Goal: Task Accomplishment & Management: Use online tool/utility

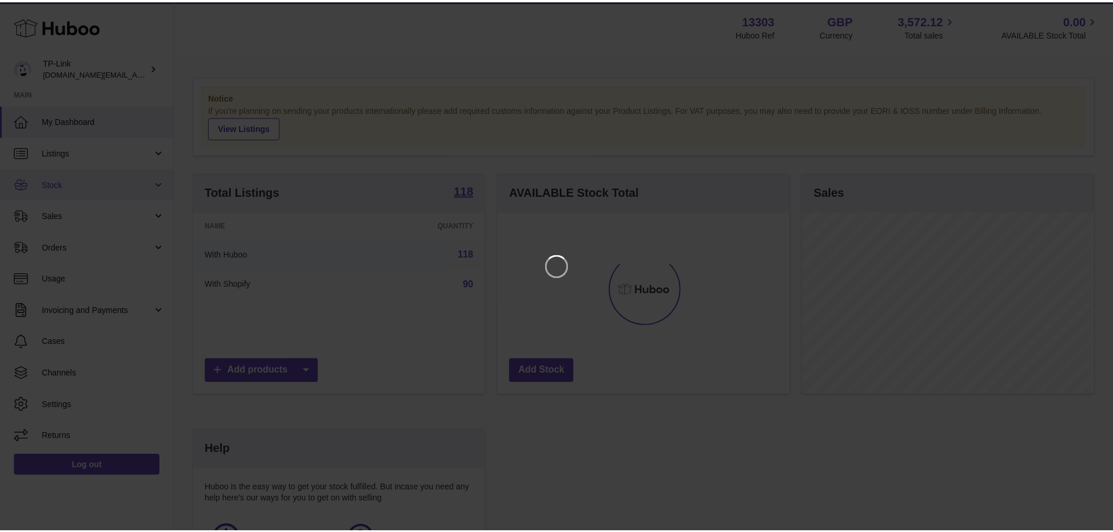
scroll to position [182, 294]
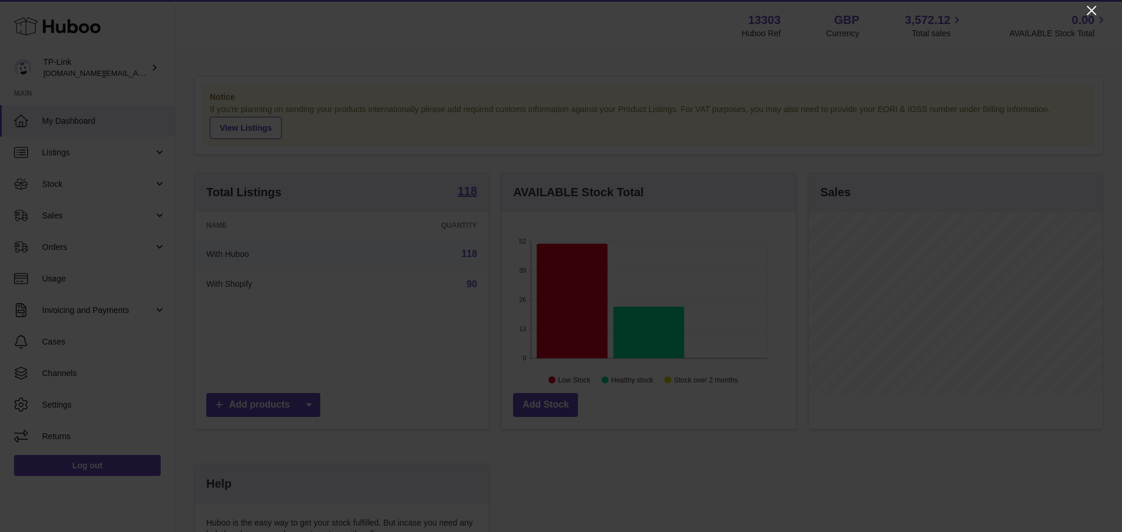
click at [1091, 11] on icon "Close" at bounding box center [1091, 10] width 9 height 9
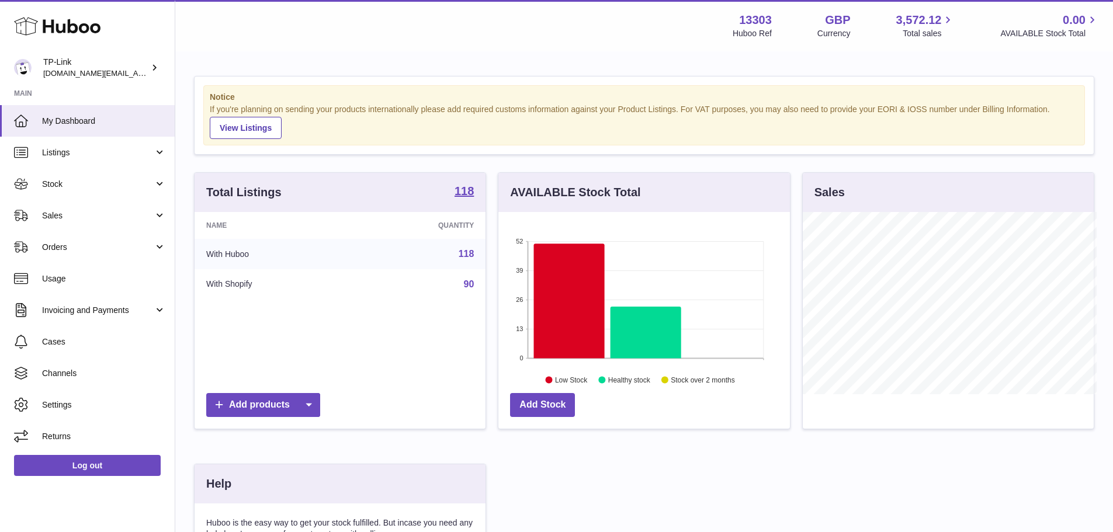
scroll to position [583996, 583887]
click at [37, 185] on link "Stock" at bounding box center [87, 184] width 175 height 32
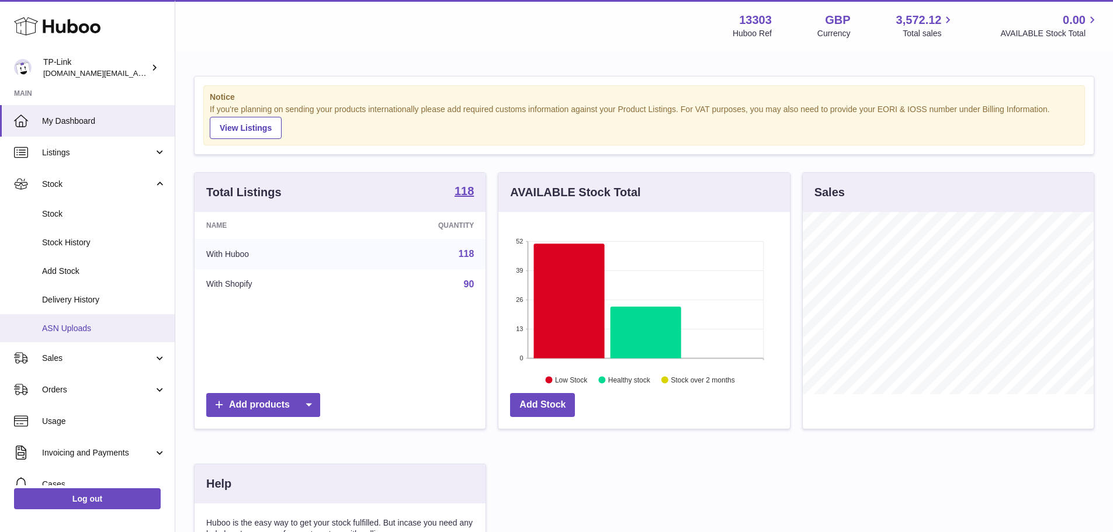
click at [97, 328] on span "ASN Uploads" at bounding box center [104, 328] width 124 height 11
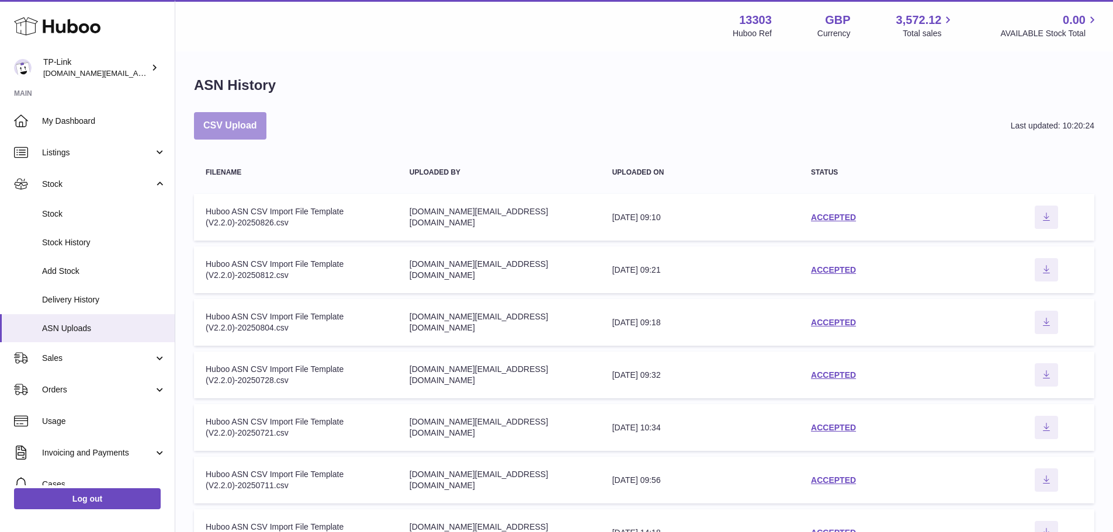
click at [249, 127] on button "CSV Upload" at bounding box center [230, 125] width 72 height 27
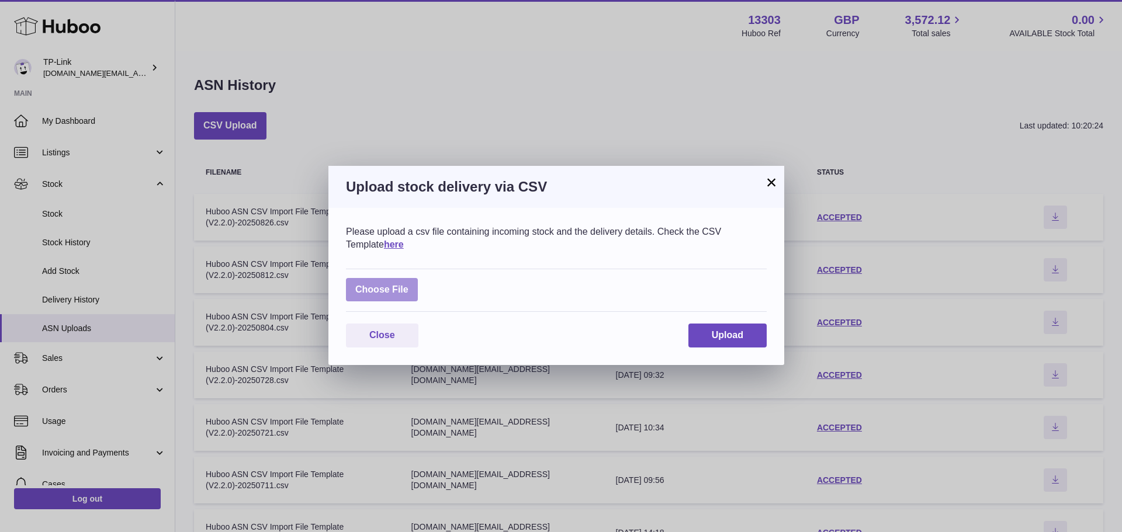
click at [379, 286] on label at bounding box center [382, 290] width 72 height 24
click at [408, 284] on input "file" at bounding box center [408, 284] width 1 height 1
type input "**********"
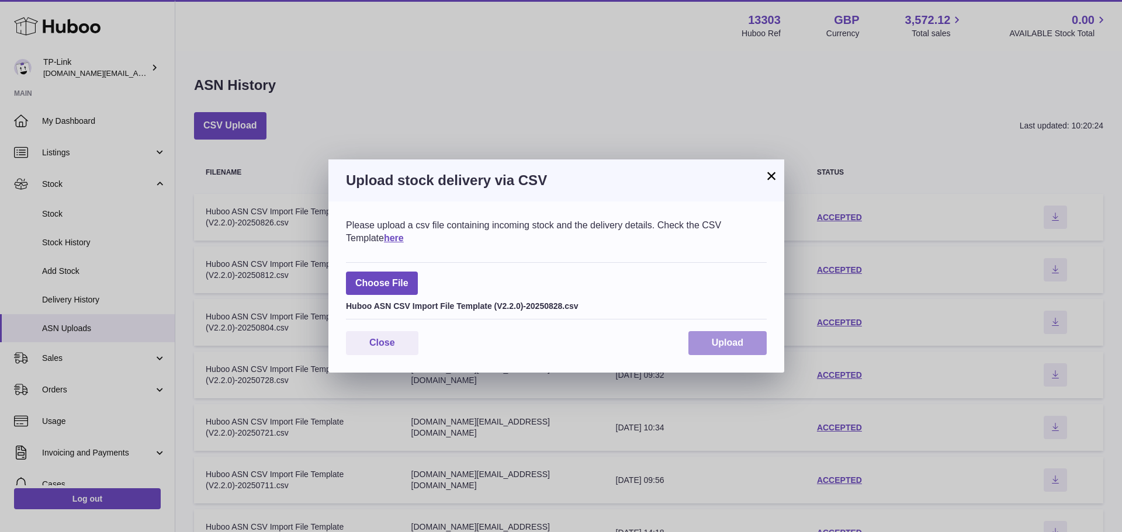
click at [720, 339] on span "Upload" at bounding box center [728, 343] width 32 height 10
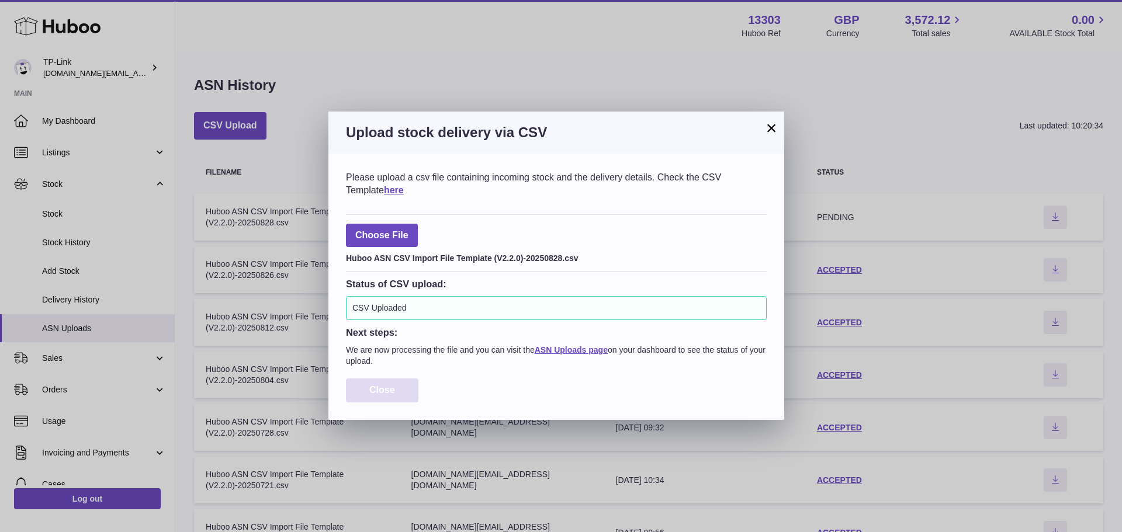
click at [404, 387] on button "Close" at bounding box center [382, 391] width 72 height 24
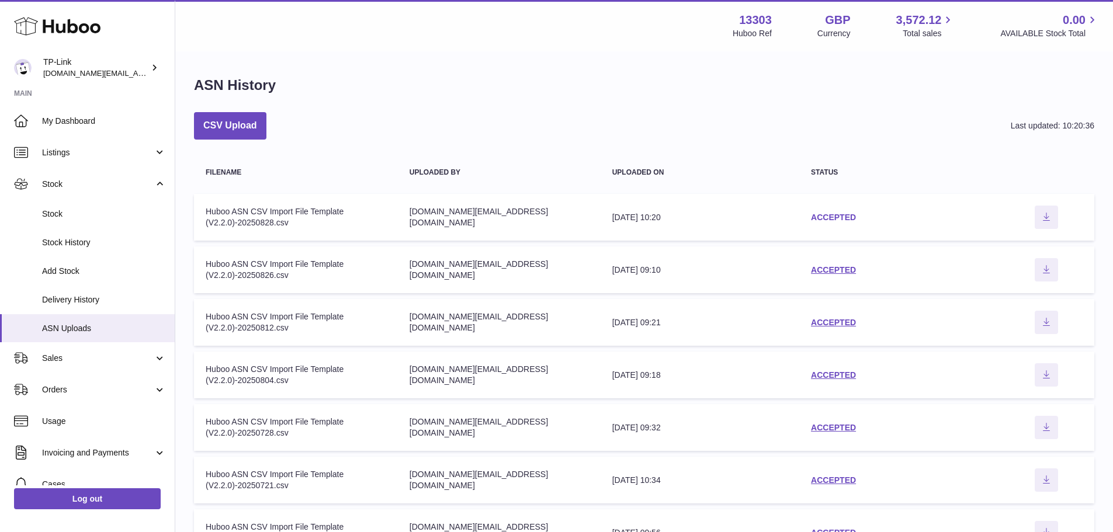
click at [814, 218] on link "ACCEPTED" at bounding box center [833, 217] width 45 height 9
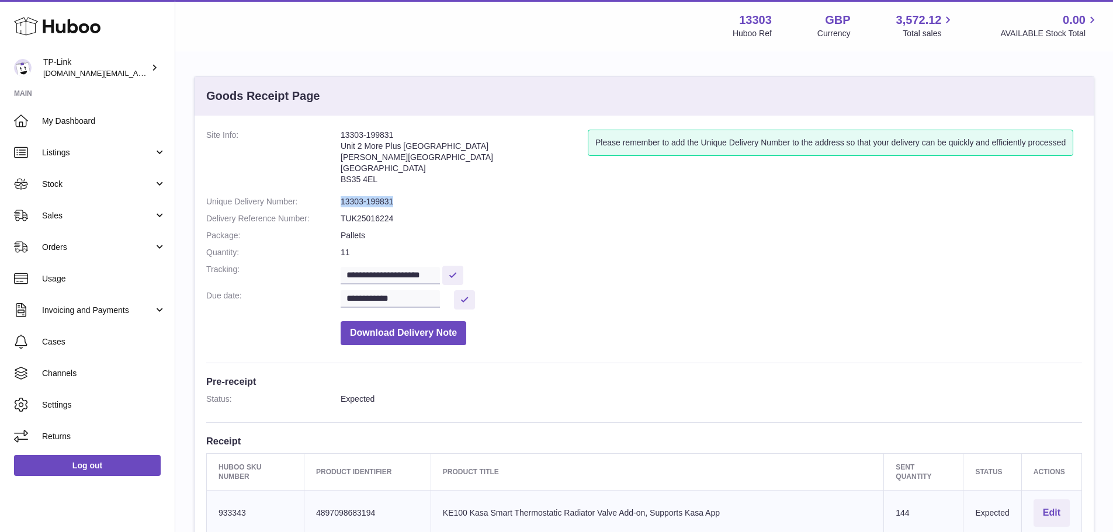
drag, startPoint x: 393, startPoint y: 200, endPoint x: 338, endPoint y: 201, distance: 55.5
click at [338, 201] on dl "**********" at bounding box center [644, 240] width 876 height 221
copy dl "13303-199831"
click at [464, 155] on address "13303-199831 Unit 2 More Plus Central Park Hudson Ave Severn Beach BS35 4EL" at bounding box center [464, 160] width 247 height 61
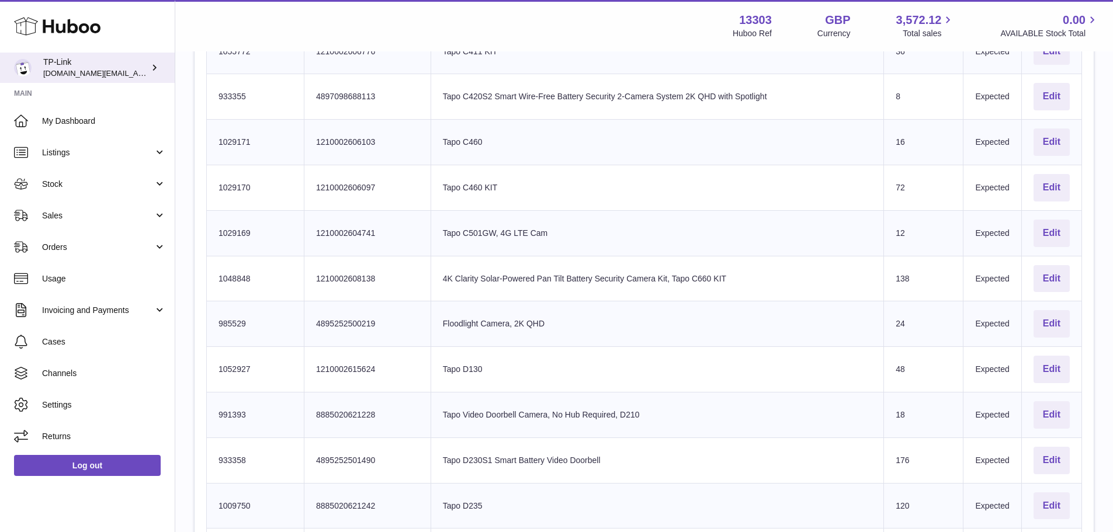
scroll to position [1052, 0]
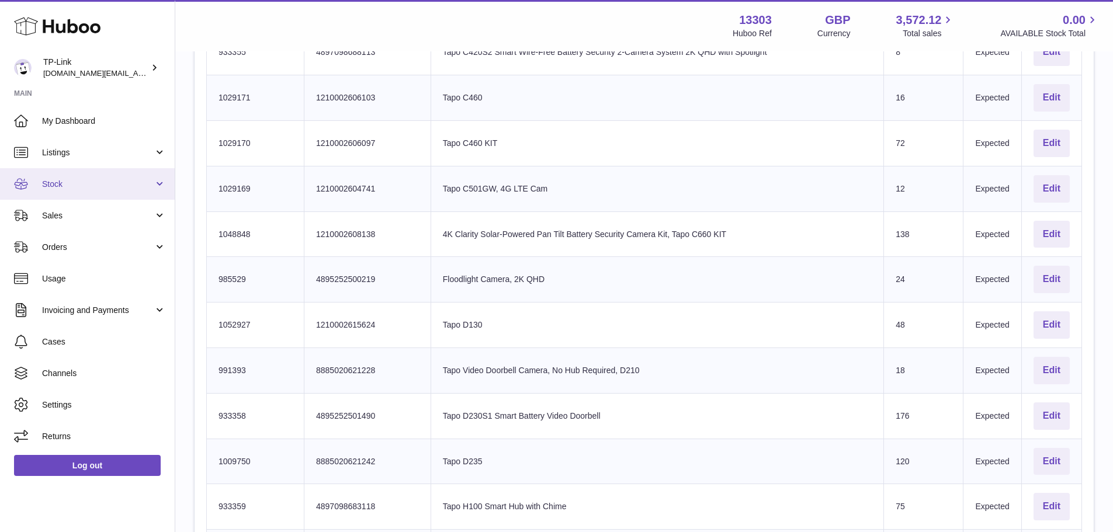
click at [104, 181] on span "Stock" at bounding box center [98, 184] width 112 height 11
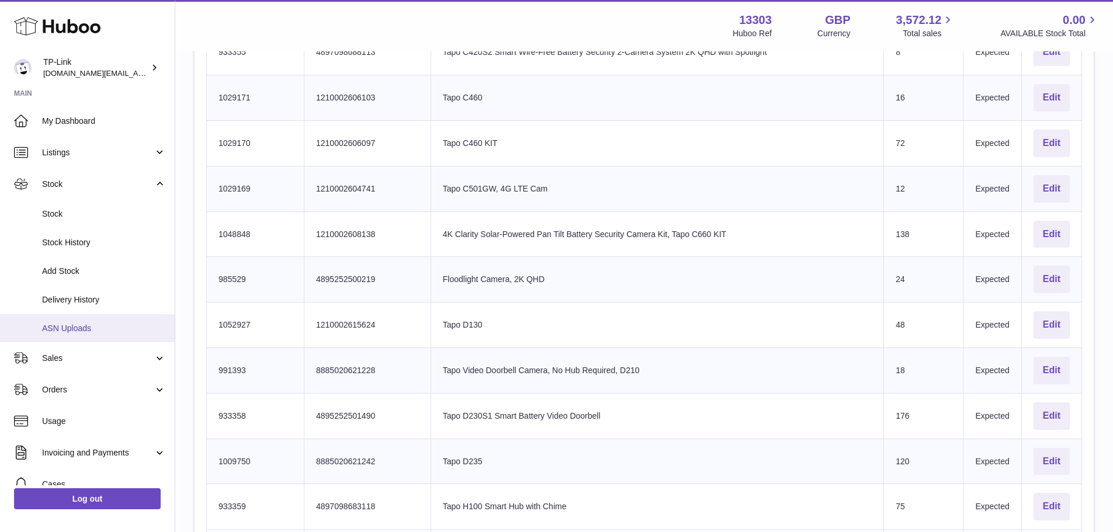
click at [95, 327] on span "ASN Uploads" at bounding box center [104, 328] width 124 height 11
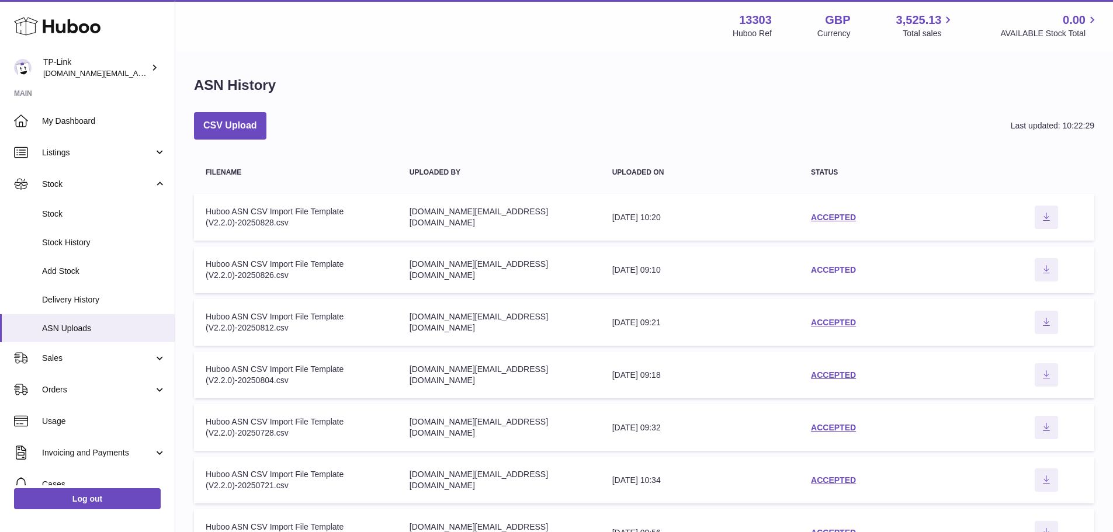
click at [816, 272] on link "ACCEPTED" at bounding box center [833, 269] width 45 height 9
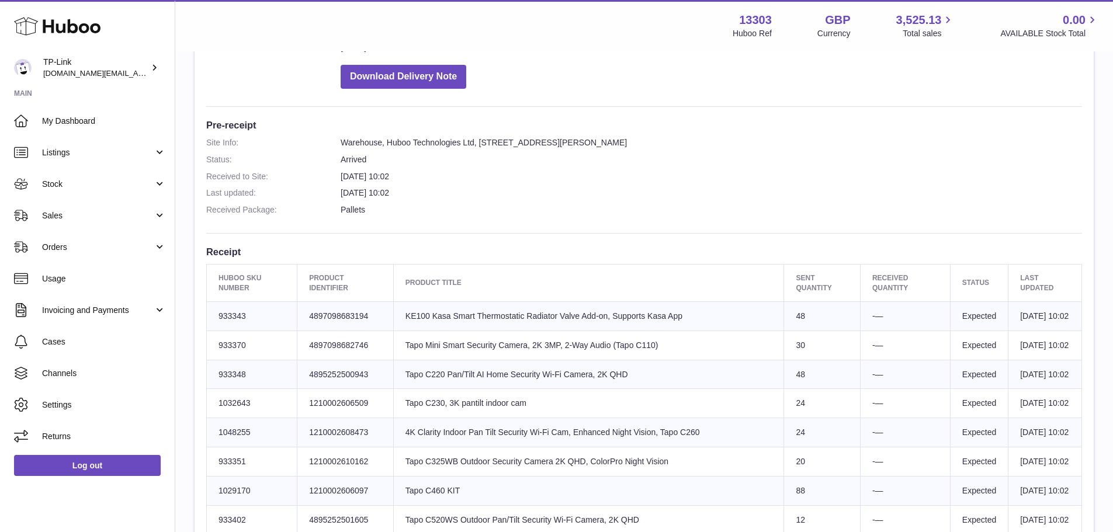
scroll to position [187, 0]
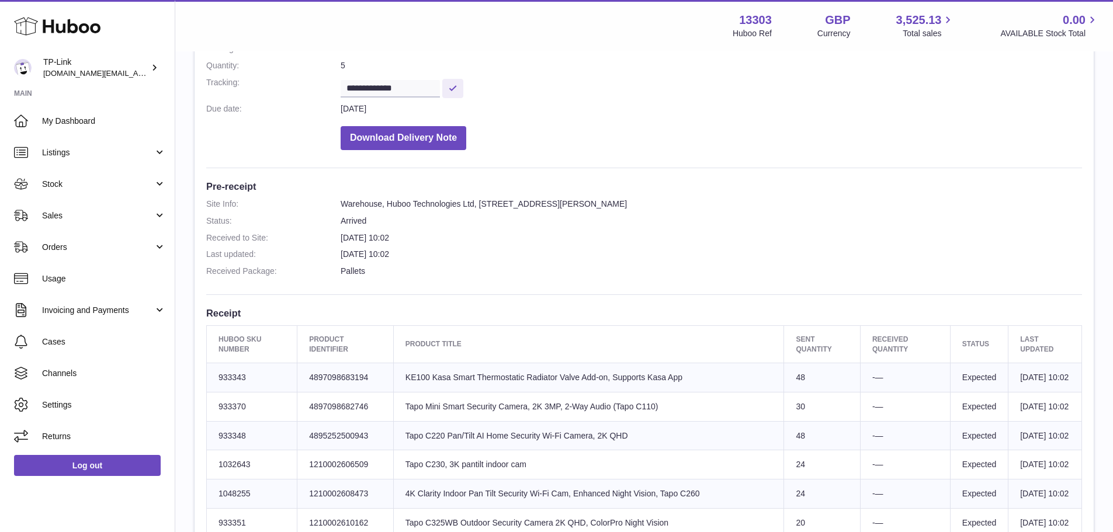
drag, startPoint x: 374, startPoint y: 238, endPoint x: 446, endPoint y: 240, distance: 71.9
click at [446, 240] on dd "27th Aug 2025 10:02" at bounding box center [711, 238] width 741 height 11
click at [423, 236] on dd "27th Aug 2025 10:02" at bounding box center [711, 238] width 741 height 11
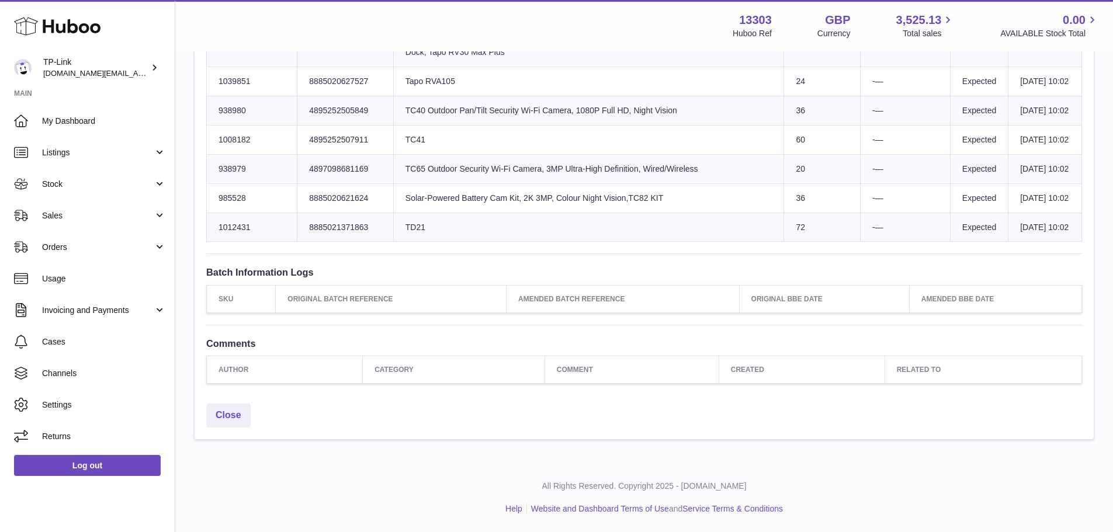
scroll to position [1414, 0]
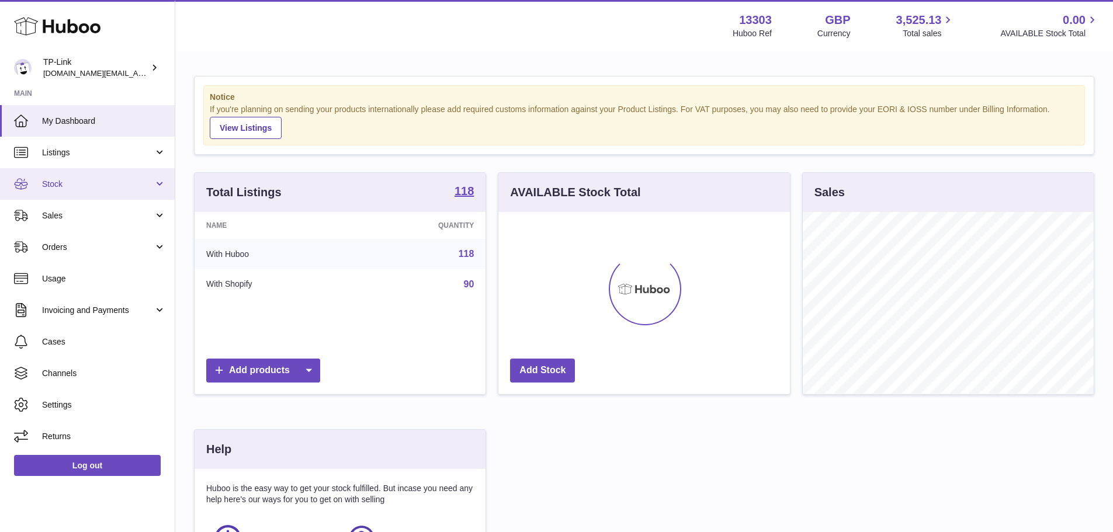
scroll to position [182, 292]
click at [95, 179] on span "Stock" at bounding box center [98, 184] width 112 height 11
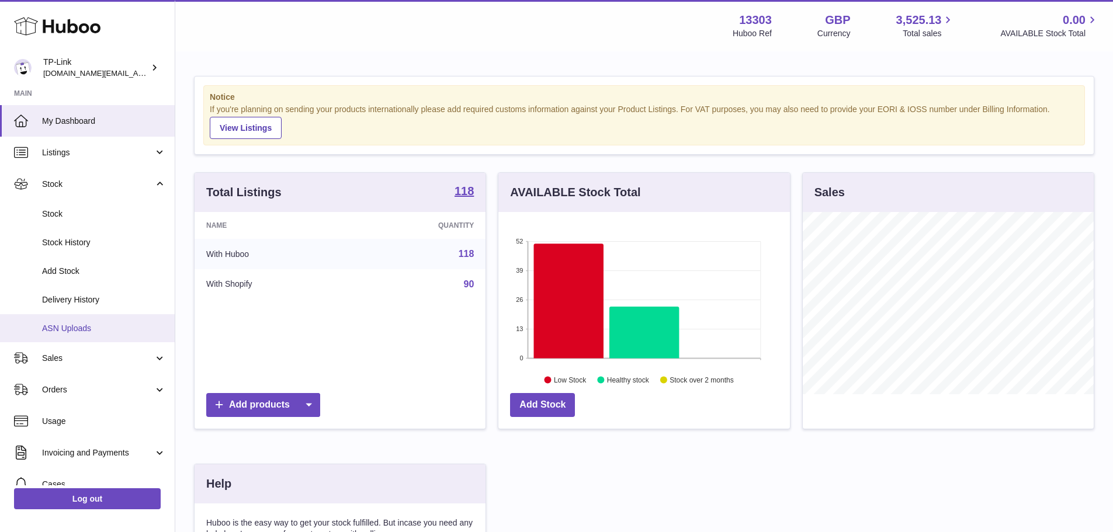
click at [113, 326] on span "ASN Uploads" at bounding box center [104, 328] width 124 height 11
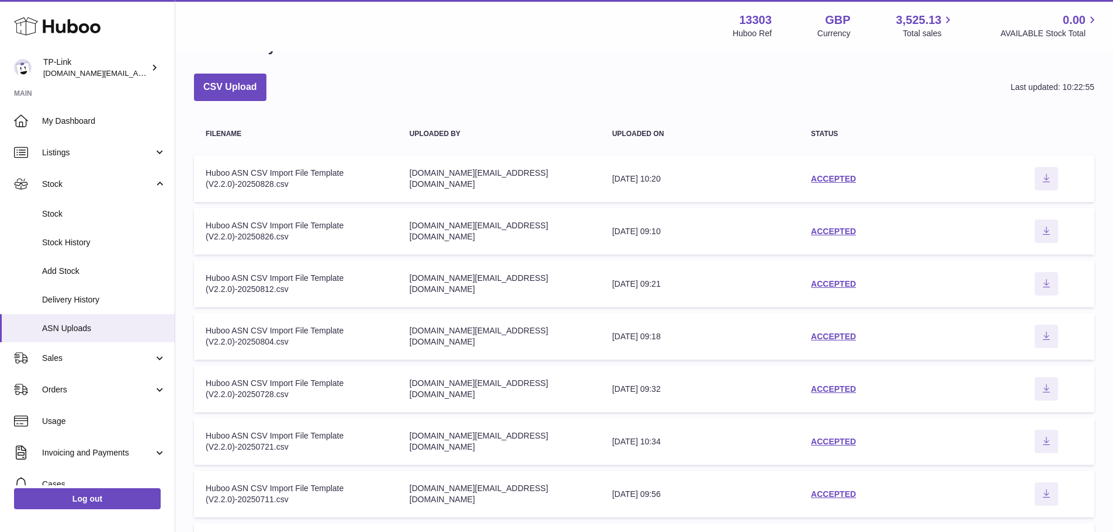
scroll to position [58, 0]
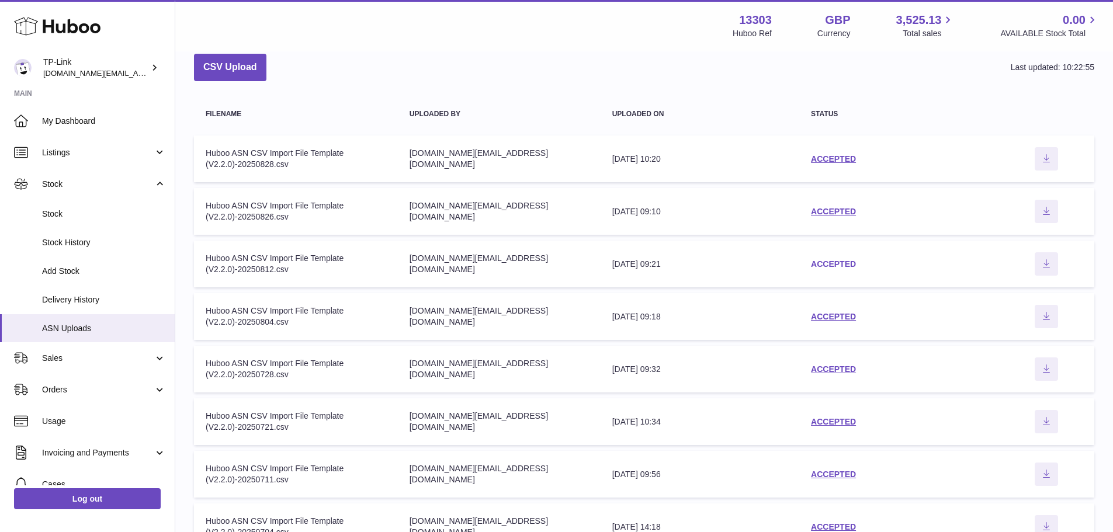
click at [832, 262] on link "ACCEPTED" at bounding box center [833, 263] width 45 height 9
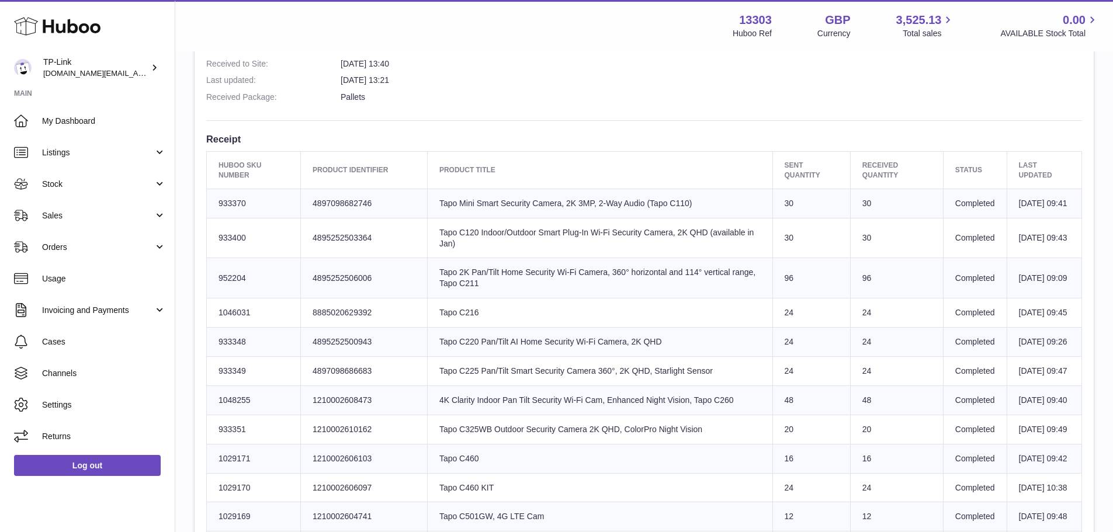
scroll to position [351, 0]
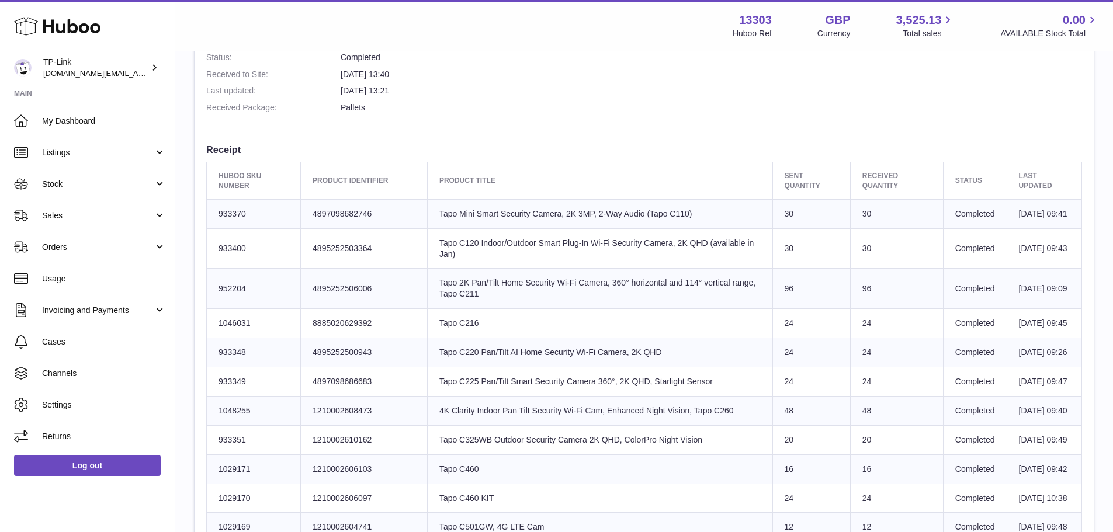
drag, startPoint x: 1022, startPoint y: 282, endPoint x: 1033, endPoint y: 373, distance: 91.2
click at [1032, 362] on td "15th Aug 2025 09:26" at bounding box center [1044, 352] width 75 height 29
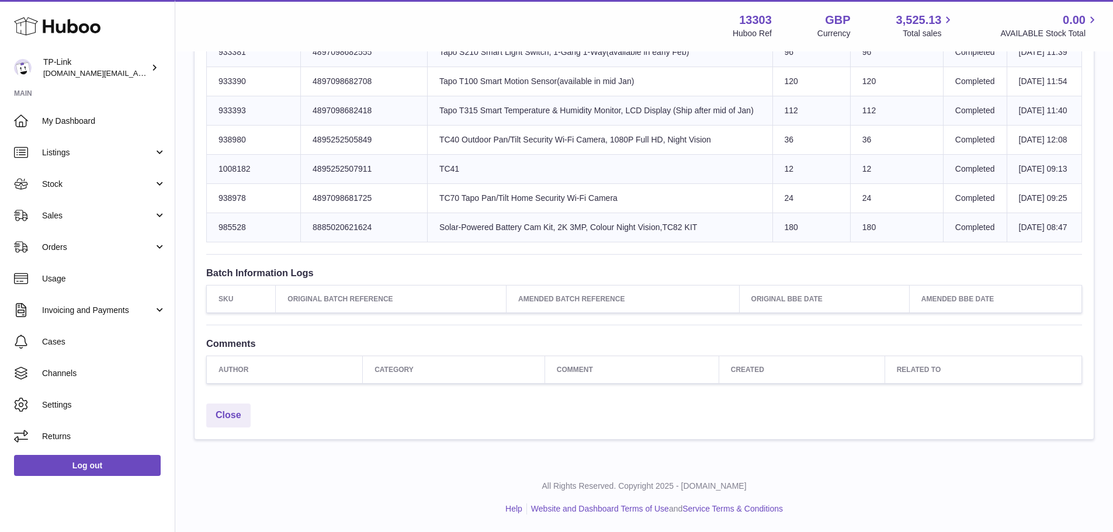
scroll to position [1694, 0]
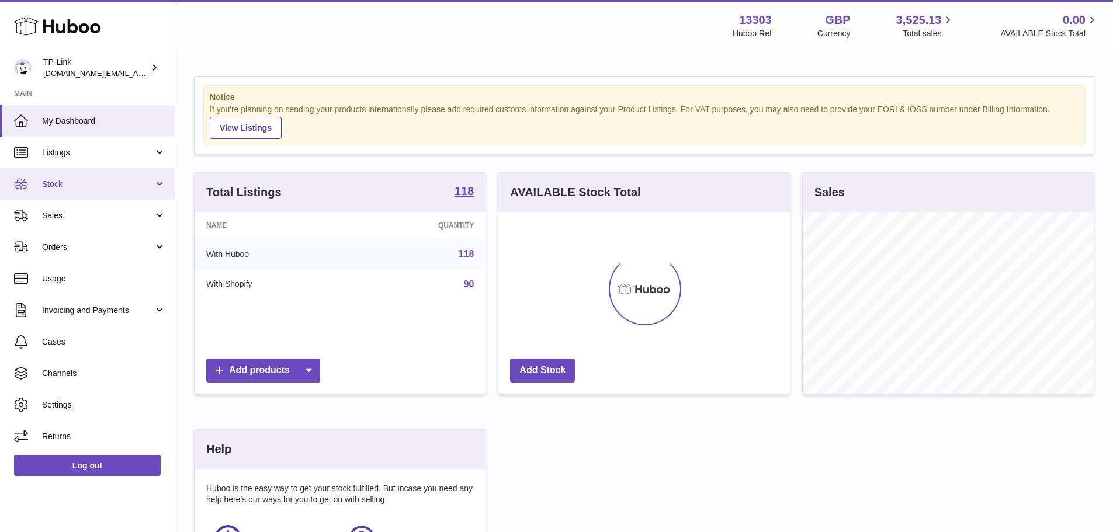
scroll to position [182, 292]
click at [110, 182] on span "Stock" at bounding box center [98, 184] width 112 height 11
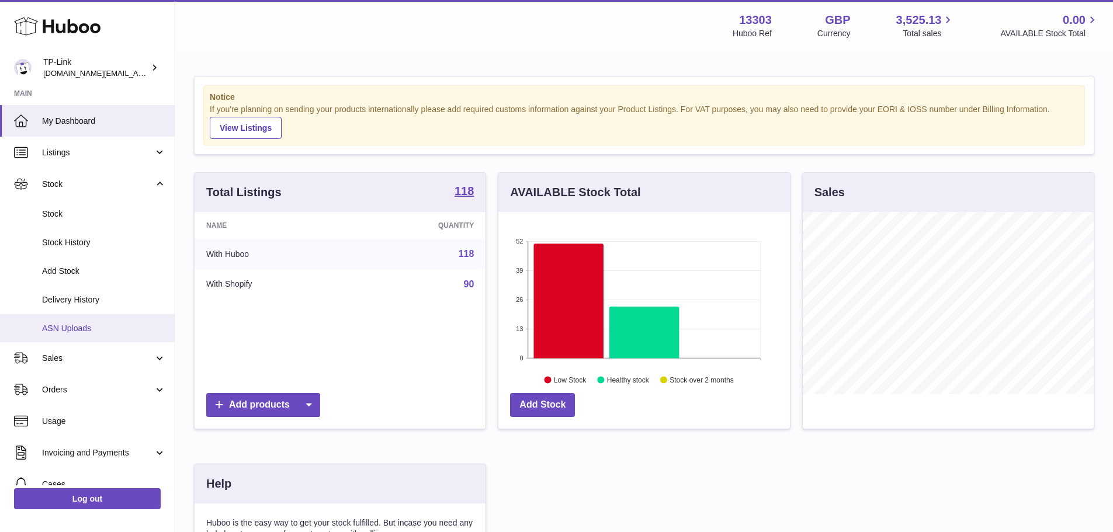
click at [102, 320] on link "ASN Uploads" at bounding box center [87, 328] width 175 height 29
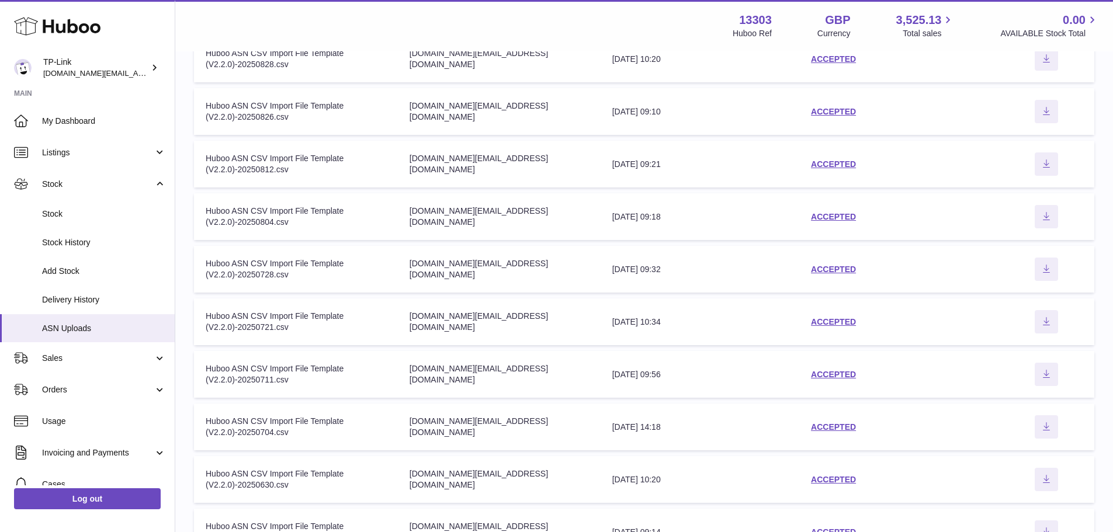
scroll to position [280, 0]
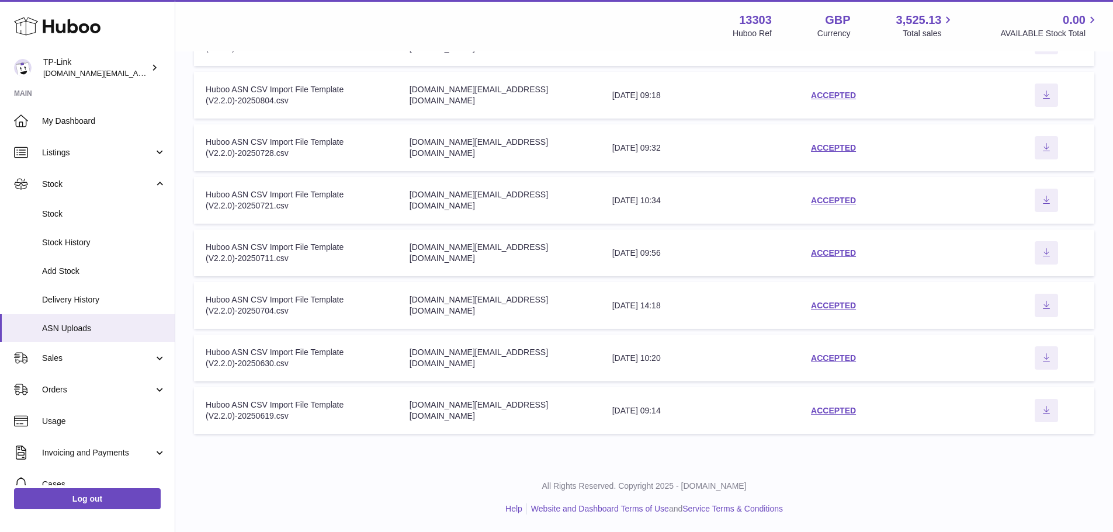
click at [838, 404] on td "status ACCEPTED" at bounding box center [898, 410] width 199 height 47
click at [842, 409] on link "ACCEPTED" at bounding box center [833, 410] width 45 height 9
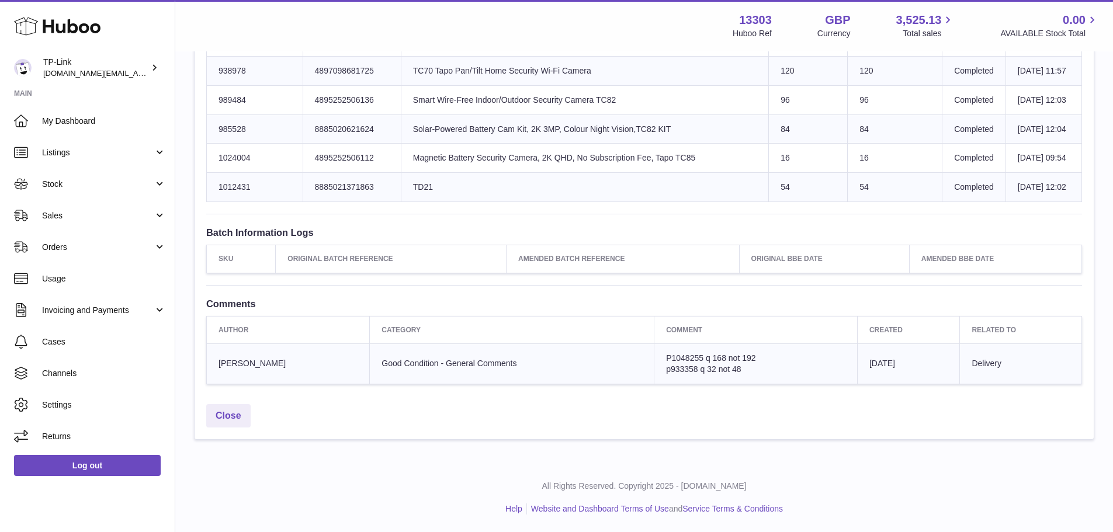
scroll to position [1512, 0]
drag, startPoint x: 589, startPoint y: 361, endPoint x: 313, endPoint y: 363, distance: 276.9
click at [313, 363] on tr "Ciara Morrisey Good Condition - General Comments P1048255 q 168 not 192 p933358…" at bounding box center [644, 363] width 875 height 40
drag, startPoint x: 384, startPoint y: 362, endPoint x: 395, endPoint y: 362, distance: 10.5
click at [385, 362] on span "Good Condition - General Comments" at bounding box center [448, 363] width 135 height 9
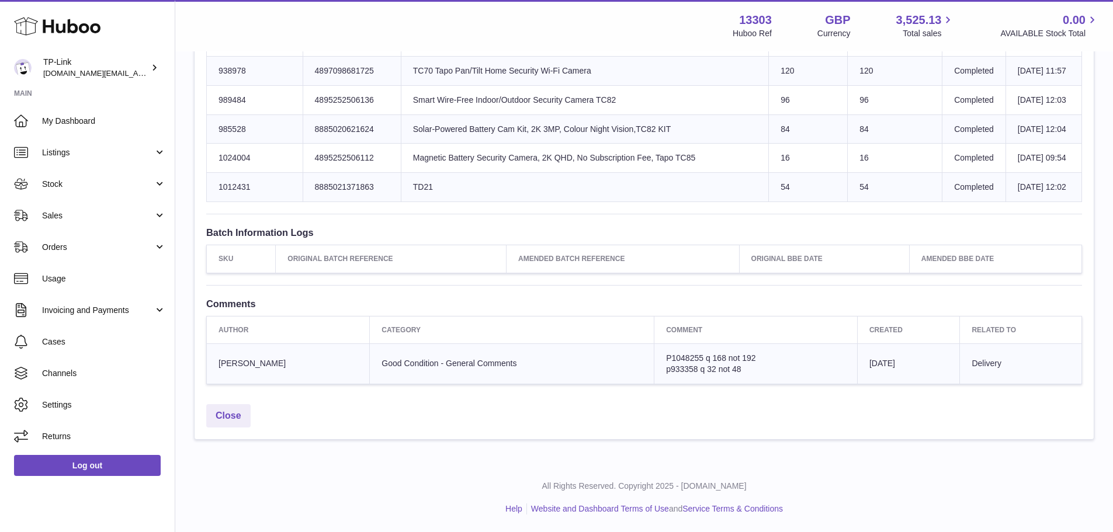
click at [562, 368] on td "Good Condition - General Comments" at bounding box center [512, 363] width 284 height 40
drag, startPoint x: 645, startPoint y: 362, endPoint x: 727, endPoint y: 362, distance: 81.8
click at [727, 362] on td "P1048255 q 168 not 192 p933358 q 32 not 48" at bounding box center [755, 363] width 203 height 40
drag, startPoint x: 632, startPoint y: 356, endPoint x: 695, endPoint y: 359, distance: 63.2
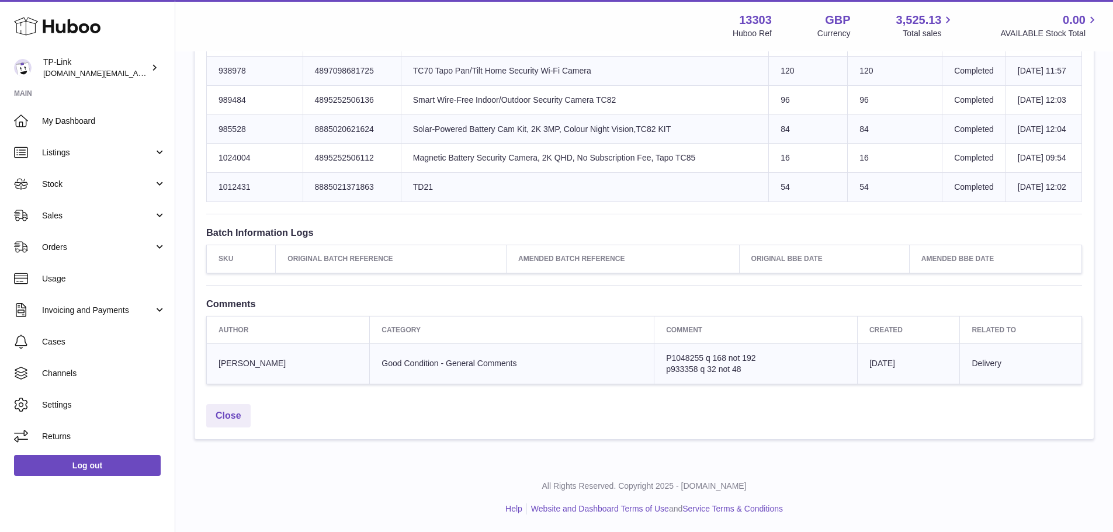
click at [695, 359] on td "P1048255 q 168 not 192 p933358 q 32 not 48" at bounding box center [755, 363] width 203 height 40
click at [695, 359] on span "P1048255 q 168 not 192" at bounding box center [710, 357] width 89 height 9
drag, startPoint x: 683, startPoint y: 358, endPoint x: 710, endPoint y: 377, distance: 33.1
click at [710, 377] on td "P1048255 q 168 not 192 p933358 q 32 not 48" at bounding box center [755, 363] width 203 height 40
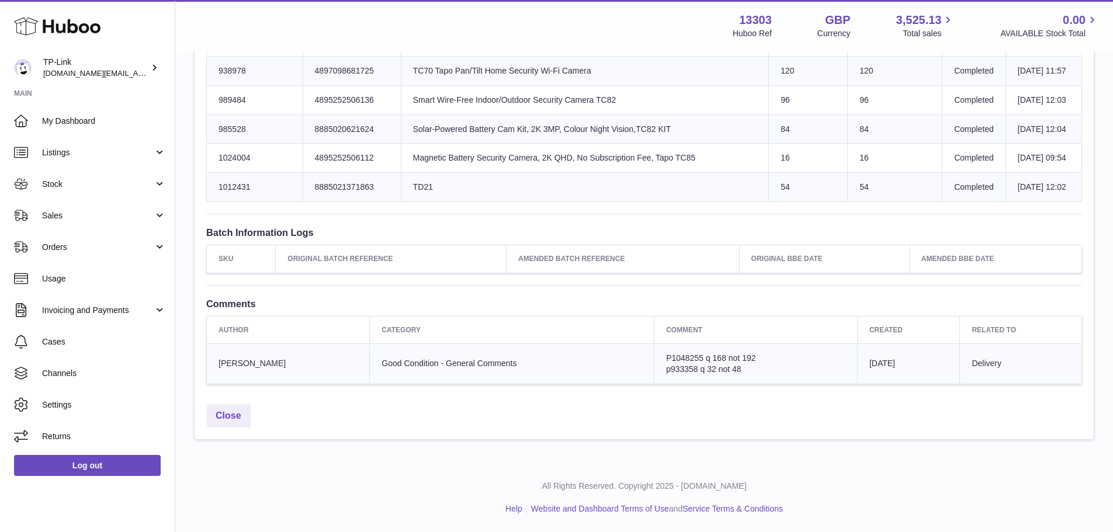
drag, startPoint x: 697, startPoint y: 363, endPoint x: 709, endPoint y: 372, distance: 14.3
click at [709, 372] on td "P1048255 q 168 not 192 p933358 q 32 not 48" at bounding box center [755, 363] width 203 height 40
click at [709, 372] on span "p933358 q 32 not 48" at bounding box center [703, 369] width 75 height 9
drag, startPoint x: 687, startPoint y: 357, endPoint x: 703, endPoint y: 368, distance: 19.8
click at [703, 368] on td "P1048255 q 168 not 192 p933358 q 32 not 48" at bounding box center [755, 363] width 203 height 40
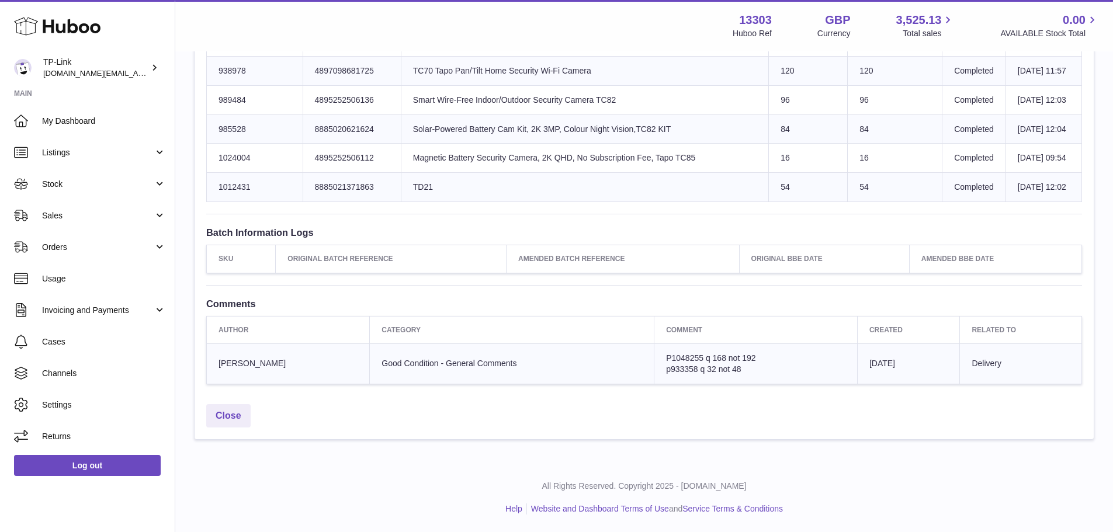
click at [703, 368] on span "p933358 q 32 not 48" at bounding box center [703, 369] width 75 height 9
drag, startPoint x: 721, startPoint y: 370, endPoint x: 652, endPoint y: 359, distance: 70.4
click at [654, 359] on td "P1048255 q 168 not 192 p933358 q 32 not 48" at bounding box center [755, 363] width 203 height 40
click at [698, 358] on span "P1048255 q 168 not 192" at bounding box center [710, 357] width 89 height 9
drag, startPoint x: 719, startPoint y: 373, endPoint x: 636, endPoint y: 359, distance: 84.7
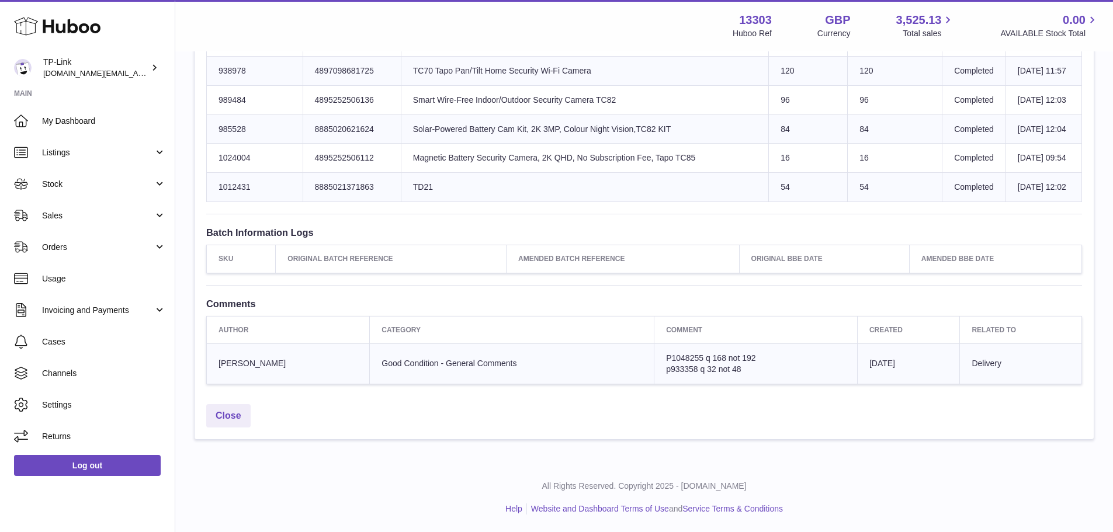
click at [654, 359] on td "P1048255 q 168 not 192 p933358 q 32 not 48" at bounding box center [755, 363] width 203 height 40
click at [666, 356] on span "P1048255 q 168 not 192" at bounding box center [710, 357] width 89 height 9
click at [672, 363] on td "P1048255 q 168 not 192 p933358 q 32 not 48" at bounding box center [755, 363] width 203 height 40
click at [706, 364] on td "P1048255 q 168 not 192 p933358 q 32 not 48" at bounding box center [755, 363] width 203 height 40
click at [709, 365] on span "p933358 q 32 not 48" at bounding box center [703, 369] width 75 height 9
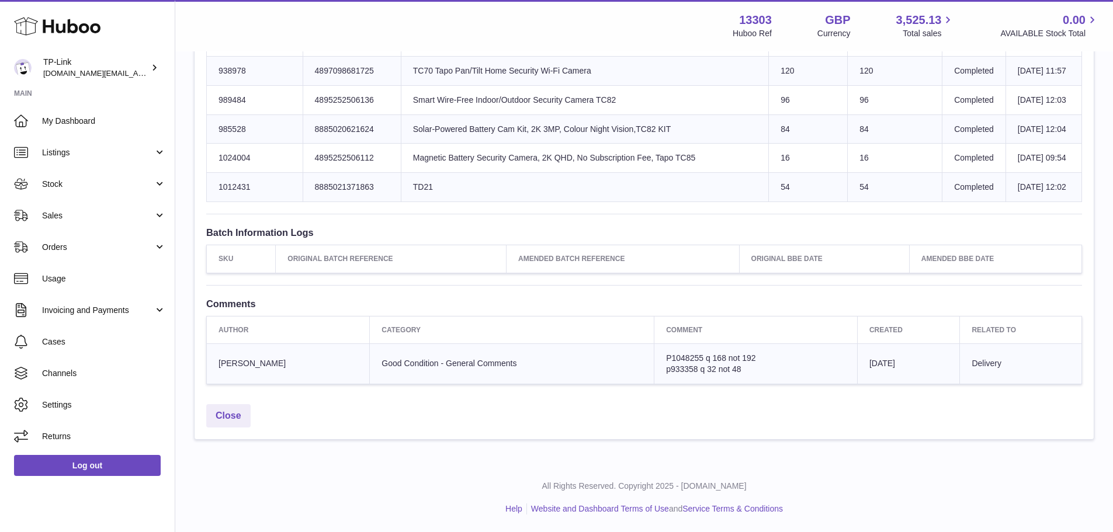
drag, startPoint x: 715, startPoint y: 365, endPoint x: 630, endPoint y: 353, distance: 86.2
click at [654, 353] on td "P1048255 q 168 not 192 p933358 q 32 not 48" at bounding box center [755, 363] width 203 height 40
click at [717, 376] on td "P1048255 q 168 not 192 p933358 q 32 not 48" at bounding box center [755, 363] width 203 height 40
drag, startPoint x: 719, startPoint y: 370, endPoint x: 632, endPoint y: 346, distance: 90.3
click at [654, 346] on td "P1048255 q 168 not 192 p933358 q 32 not 48" at bounding box center [755, 363] width 203 height 40
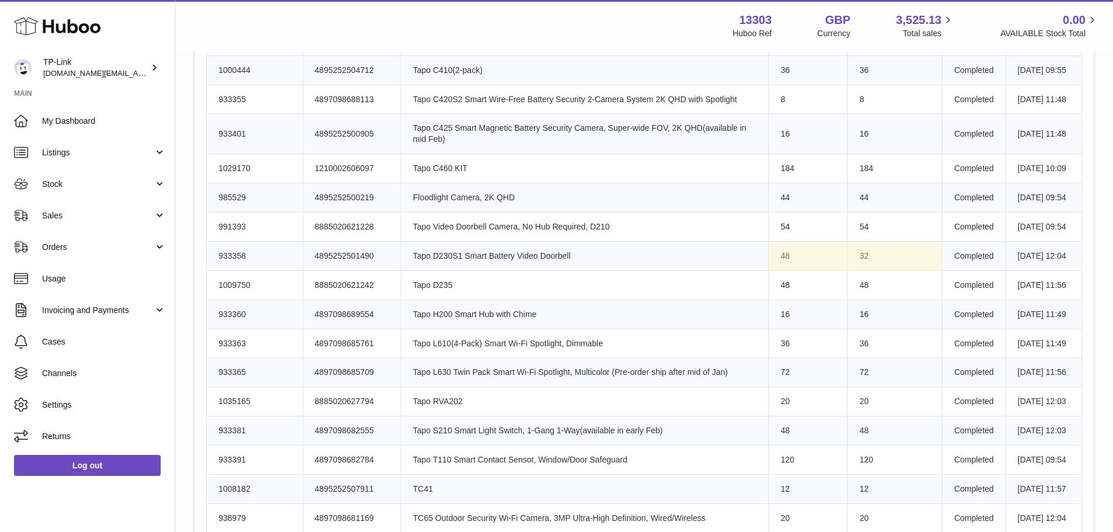
scroll to position [636, 0]
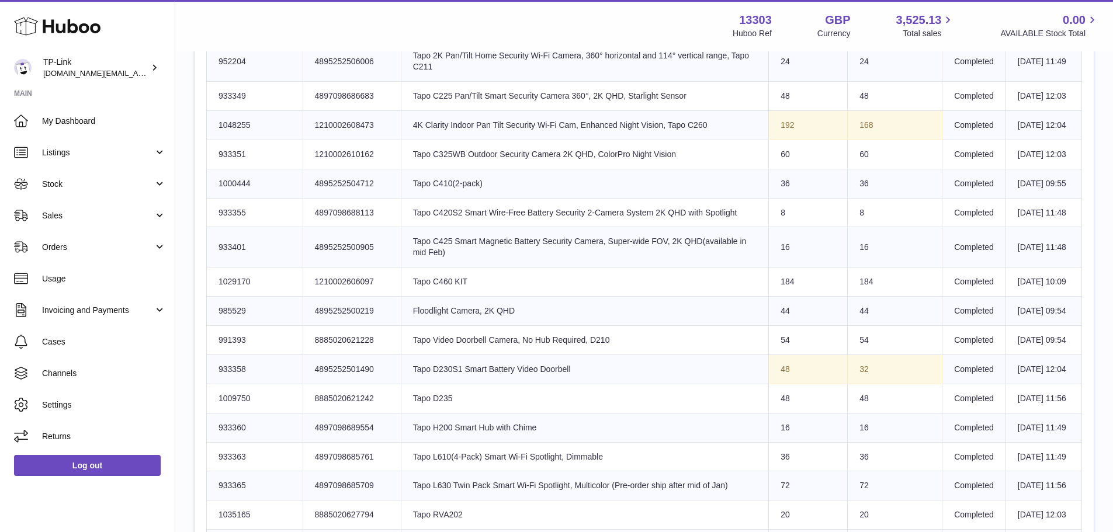
drag, startPoint x: 769, startPoint y: 175, endPoint x: 828, endPoint y: 179, distance: 58.6
click at [828, 140] on tr "Huboo SKU Number 1048255 Client Identifier 1210002608473 Product title 4K Clari…" at bounding box center [644, 124] width 875 height 29
click at [828, 140] on td "Sent Quantity 192" at bounding box center [808, 124] width 79 height 29
click at [814, 140] on td "Sent Quantity 192" at bounding box center [808, 124] width 79 height 29
click at [776, 140] on td "Sent Quantity 192" at bounding box center [808, 124] width 79 height 29
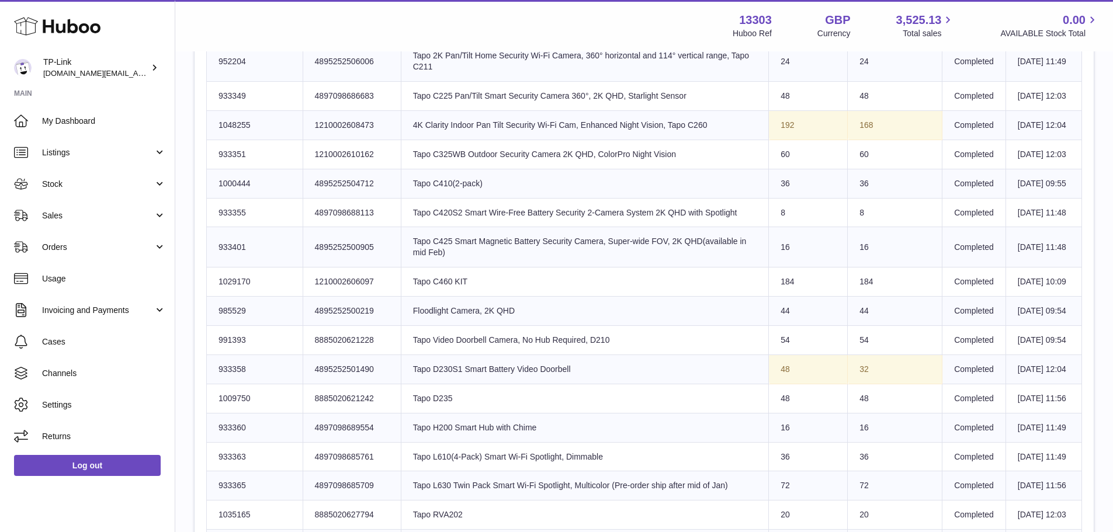
drag, startPoint x: 779, startPoint y: 171, endPoint x: 757, endPoint y: 174, distance: 21.7
click at [769, 140] on td "Sent Quantity 192" at bounding box center [808, 124] width 79 height 29
click at [780, 140] on td "Sent Quantity 192" at bounding box center [808, 124] width 79 height 29
drag, startPoint x: 783, startPoint y: 168, endPoint x: 745, endPoint y: 174, distance: 37.8
click at [745, 140] on tr "Huboo SKU Number 1048255 Client Identifier 1210002608473 Product title 4K Clari…" at bounding box center [644, 124] width 875 height 29
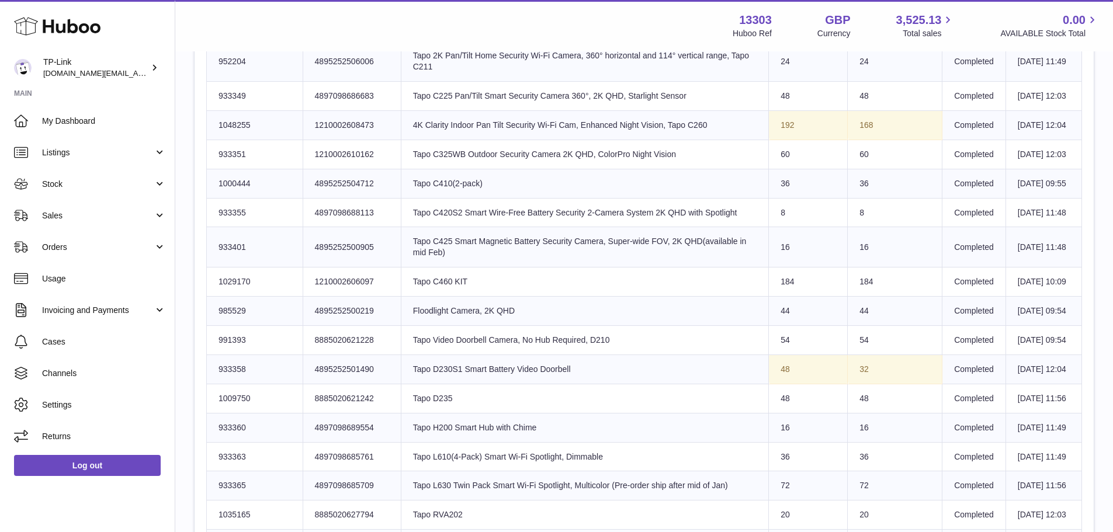
click at [751, 140] on td "Product title 4K Clarity Indoor Pan Tilt Security Wi-Fi Cam, Enhanced Night Vis…" at bounding box center [584, 124] width 367 height 29
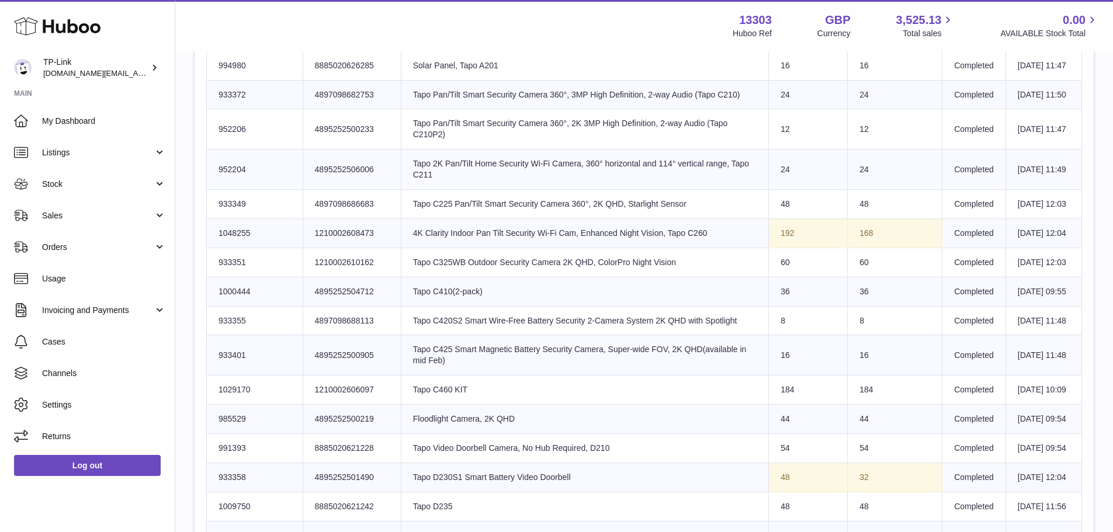
scroll to position [344, 0]
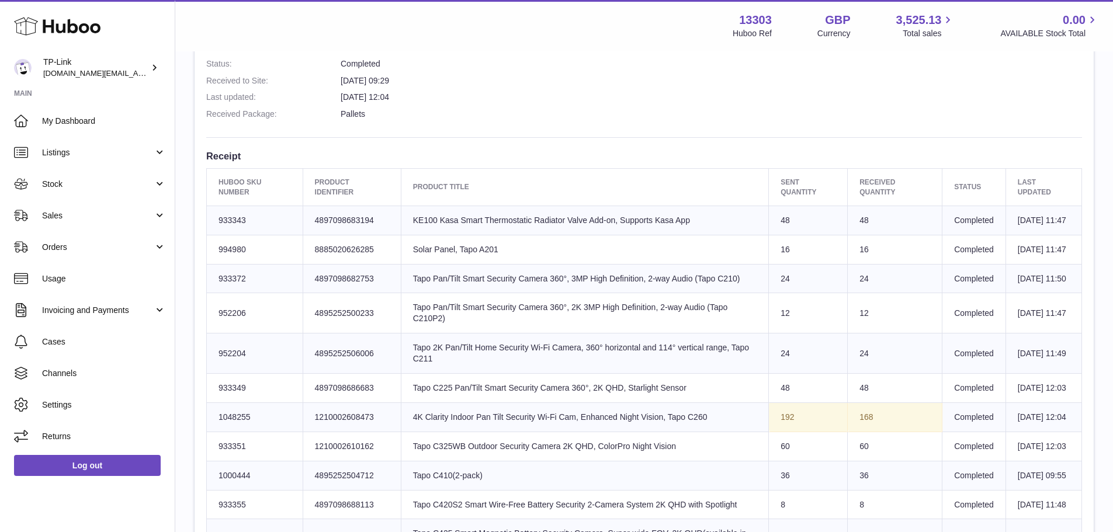
click at [604, 293] on td "Product title Tapo Pan/Tilt Smart Security Camera 360°, 3MP High Definition, 2-…" at bounding box center [584, 278] width 367 height 29
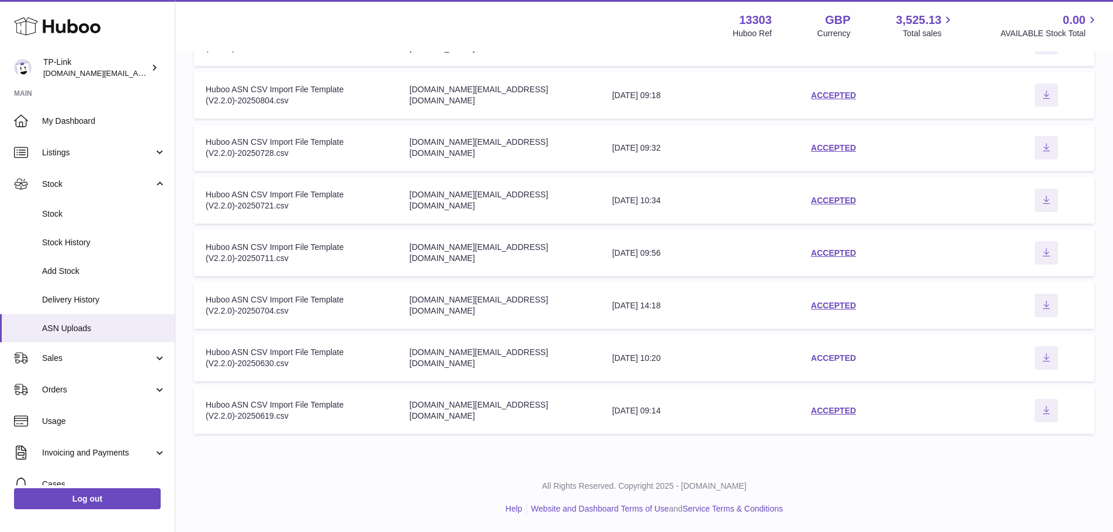
click at [820, 355] on link "ACCEPTED" at bounding box center [833, 357] width 45 height 9
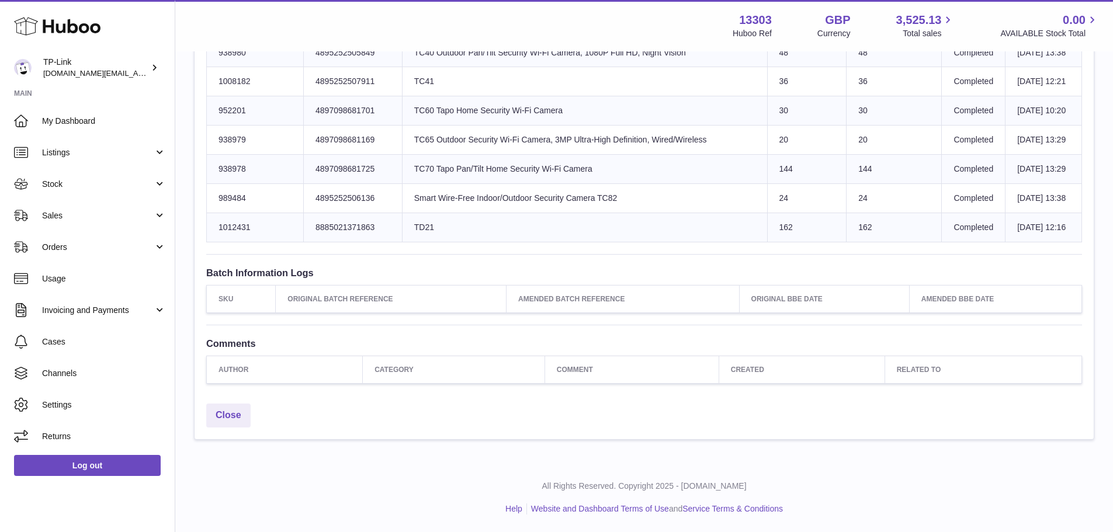
drag, startPoint x: 622, startPoint y: 276, endPoint x: 626, endPoint y: 408, distance: 132.1
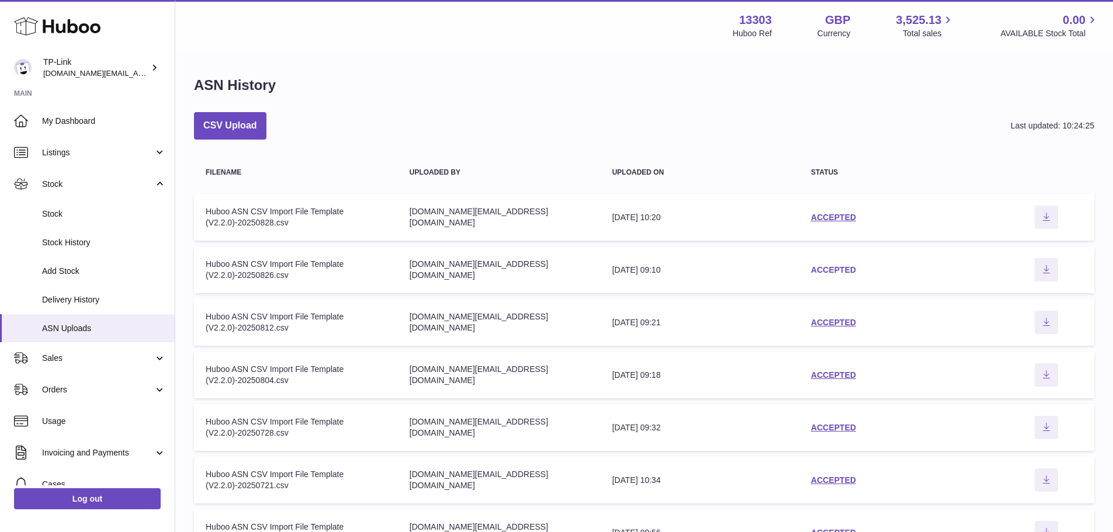
click at [818, 273] on link "ACCEPTED" at bounding box center [833, 269] width 45 height 9
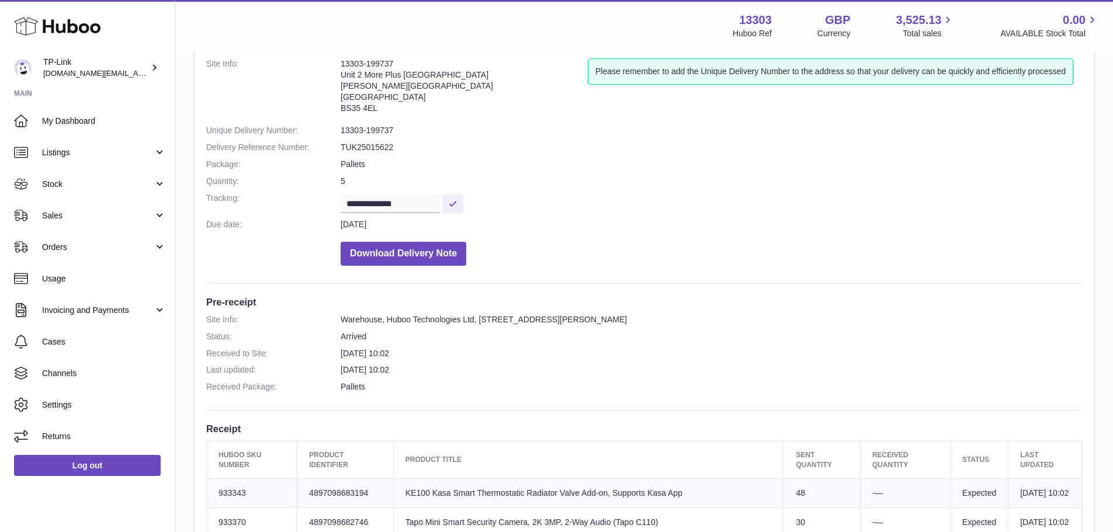
scroll to position [175, 0]
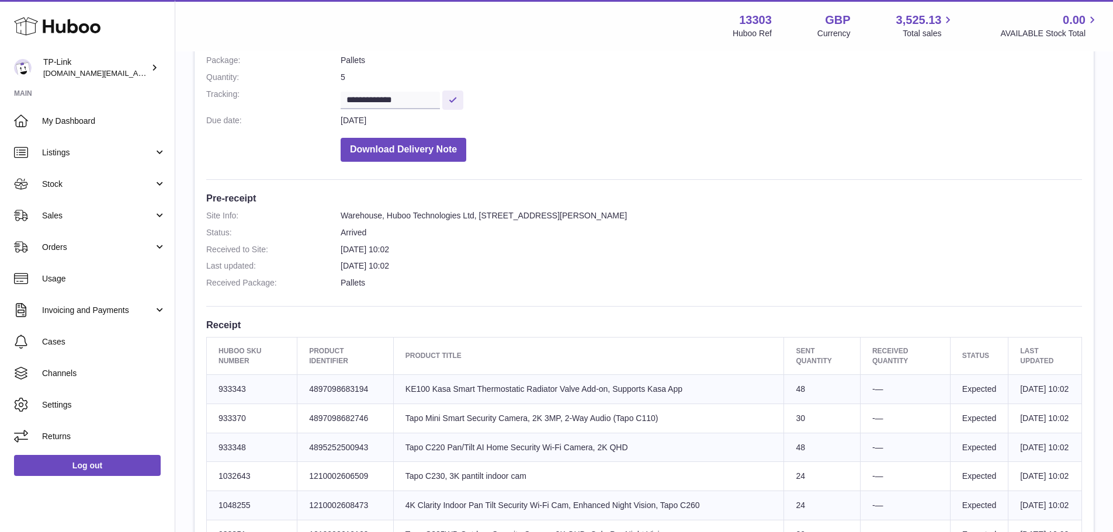
drag, startPoint x: 418, startPoint y: 243, endPoint x: 365, endPoint y: 246, distance: 52.7
click at [365, 246] on dd "[DATE] 10:02" at bounding box center [711, 249] width 741 height 11
click at [365, 246] on dd "27th Aug 2025 10:02" at bounding box center [711, 249] width 741 height 11
drag, startPoint x: 395, startPoint y: 247, endPoint x: 331, endPoint y: 256, distance: 64.9
click at [331, 256] on dl "Site Info: Warehouse, Huboo Technologies Ltd, Unit 2, More Plus Central Park, H…" at bounding box center [644, 252] width 876 height 84
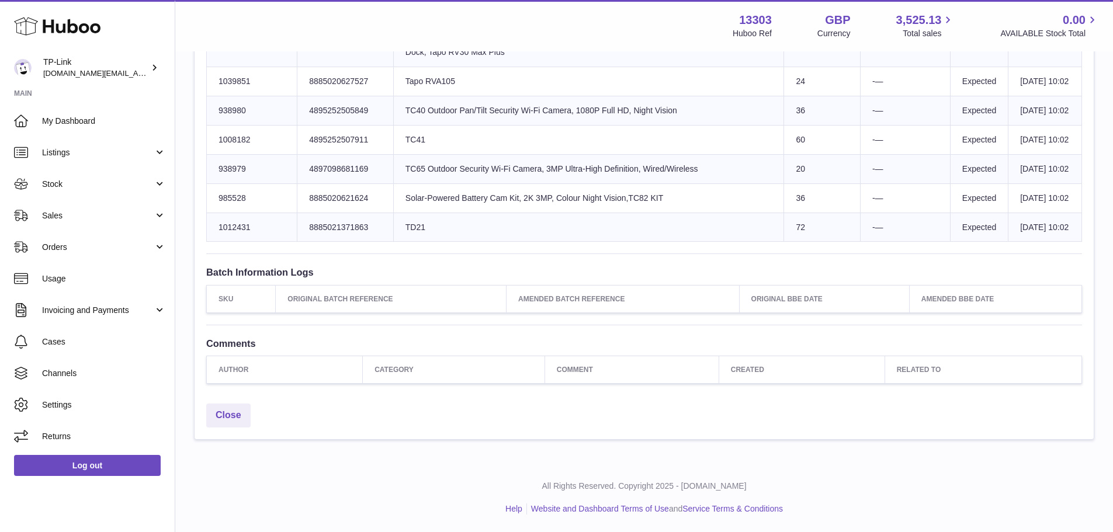
scroll to position [1472, 0]
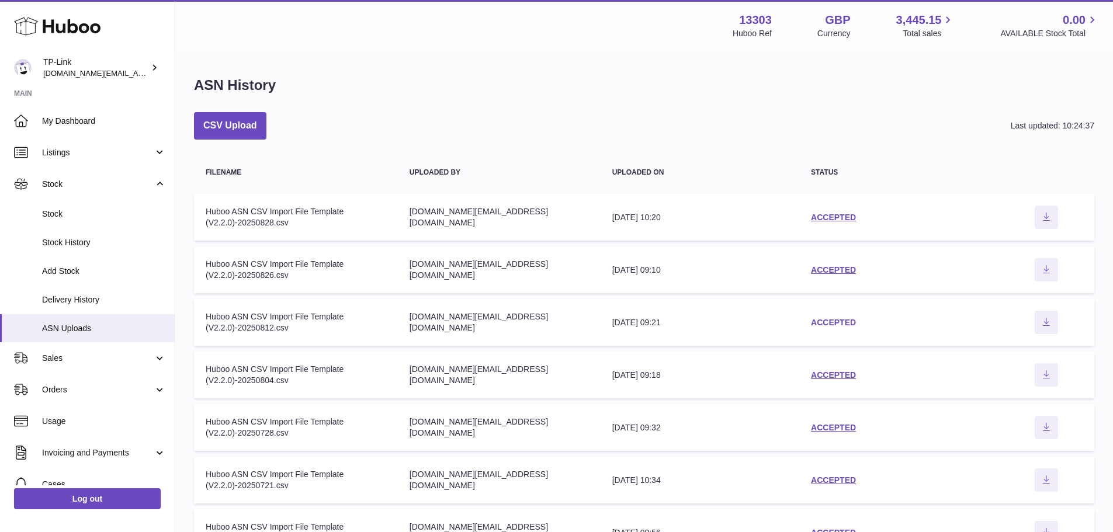
click at [828, 325] on link "ACCEPTED" at bounding box center [833, 322] width 45 height 9
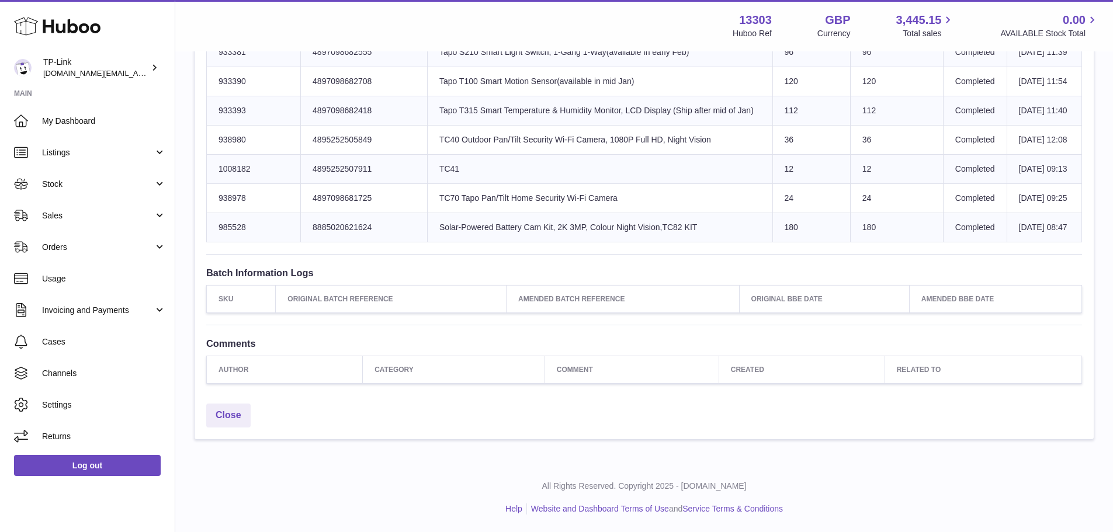
scroll to position [1713, 0]
drag, startPoint x: 667, startPoint y: 300, endPoint x: 388, endPoint y: 293, distance: 279.3
click at [388, 293] on tr "SKU Original Batch Reference Amended Batch Reference Original BBE Date Amended …" at bounding box center [644, 298] width 875 height 27
click at [515, 304] on th "Amended Batch Reference" at bounding box center [622, 298] width 233 height 27
drag, startPoint x: 620, startPoint y: 372, endPoint x: 596, endPoint y: 372, distance: 24.0
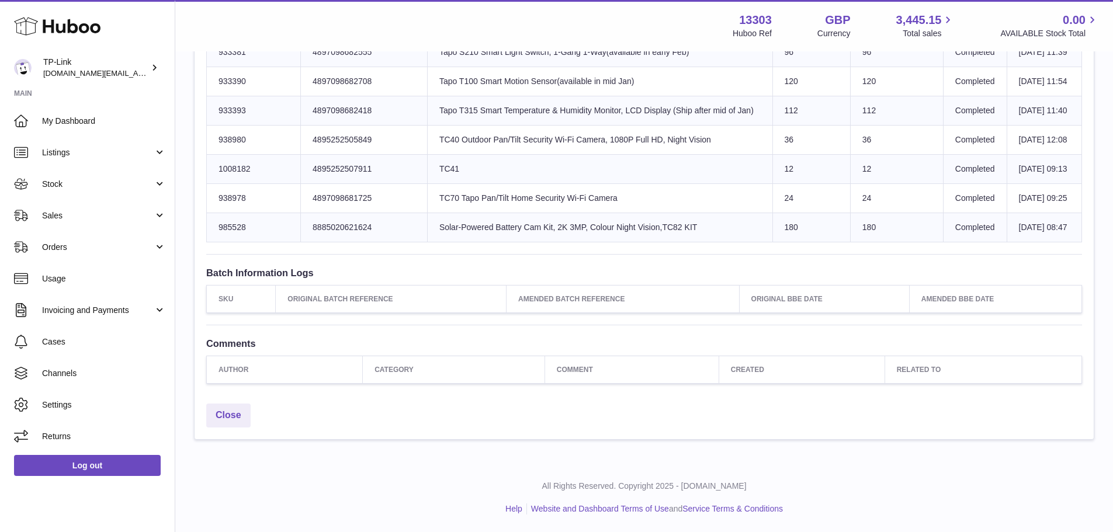
click at [596, 372] on th "Comment" at bounding box center [631, 369] width 174 height 27
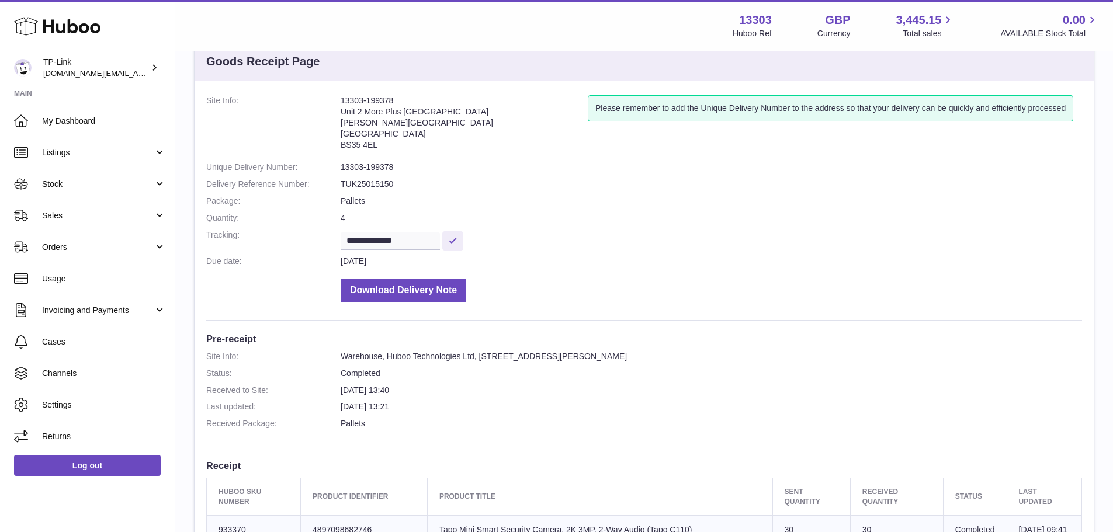
scroll to position [0, 0]
